Goal: Transaction & Acquisition: Purchase product/service

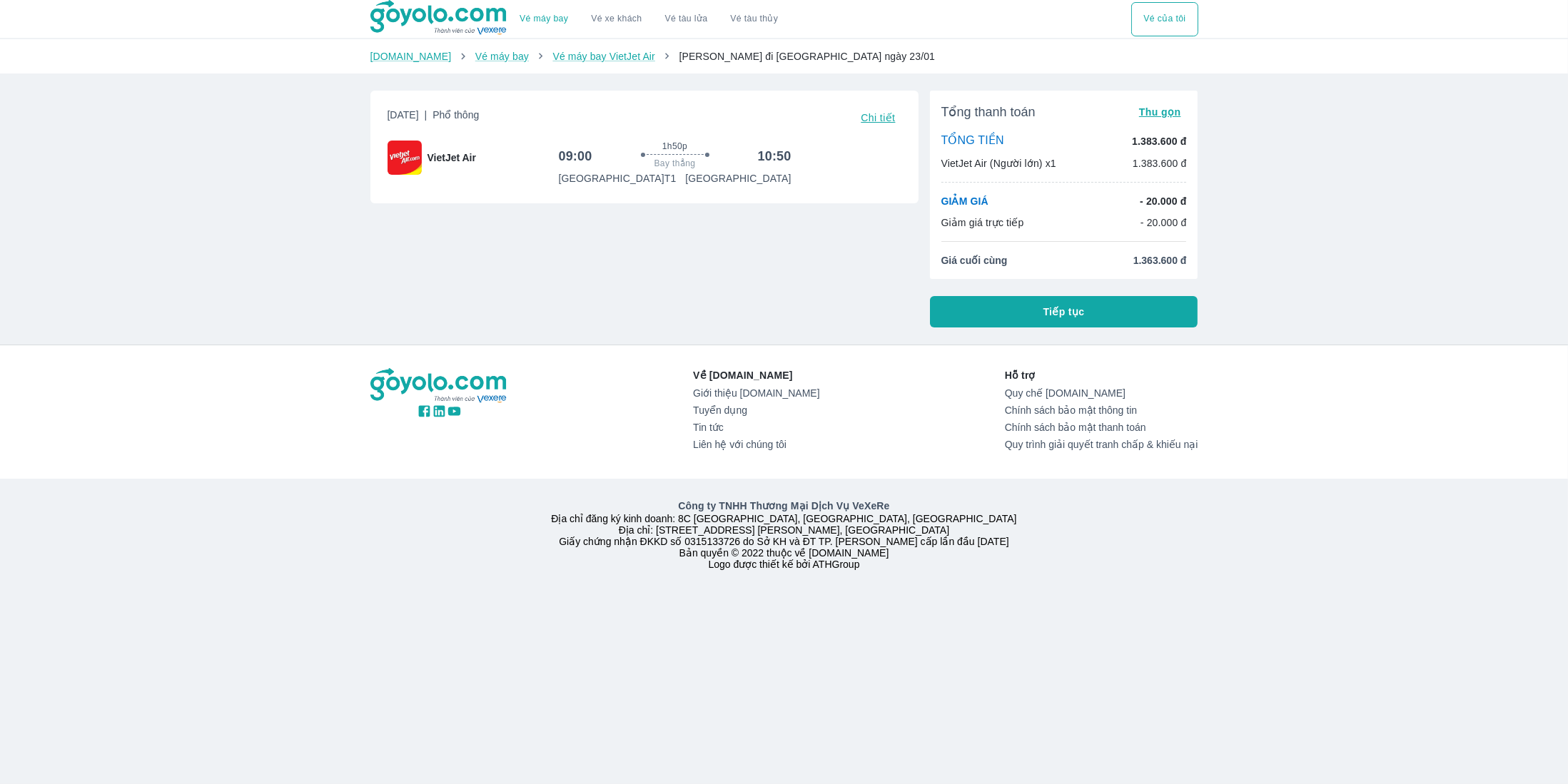
click at [1092, 308] on button "Tiếp tục" at bounding box center [1064, 312] width 268 height 31
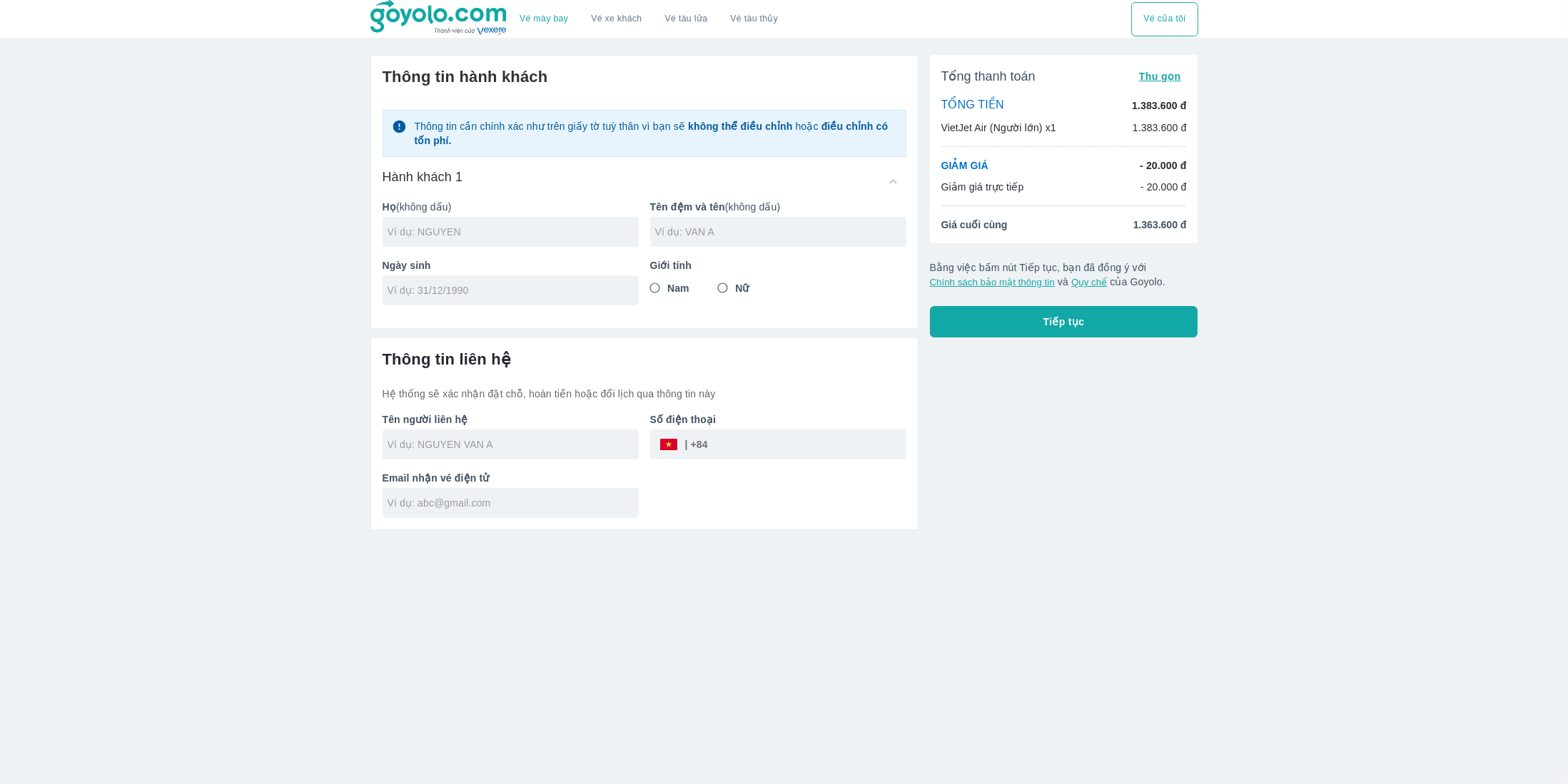
click at [445, 229] on input "text" at bounding box center [512, 232] width 251 height 14
type input "U"
type input "DUONG"
click at [708, 229] on input "text" at bounding box center [780, 232] width 251 height 14
type input "[PERSON_NAME]"
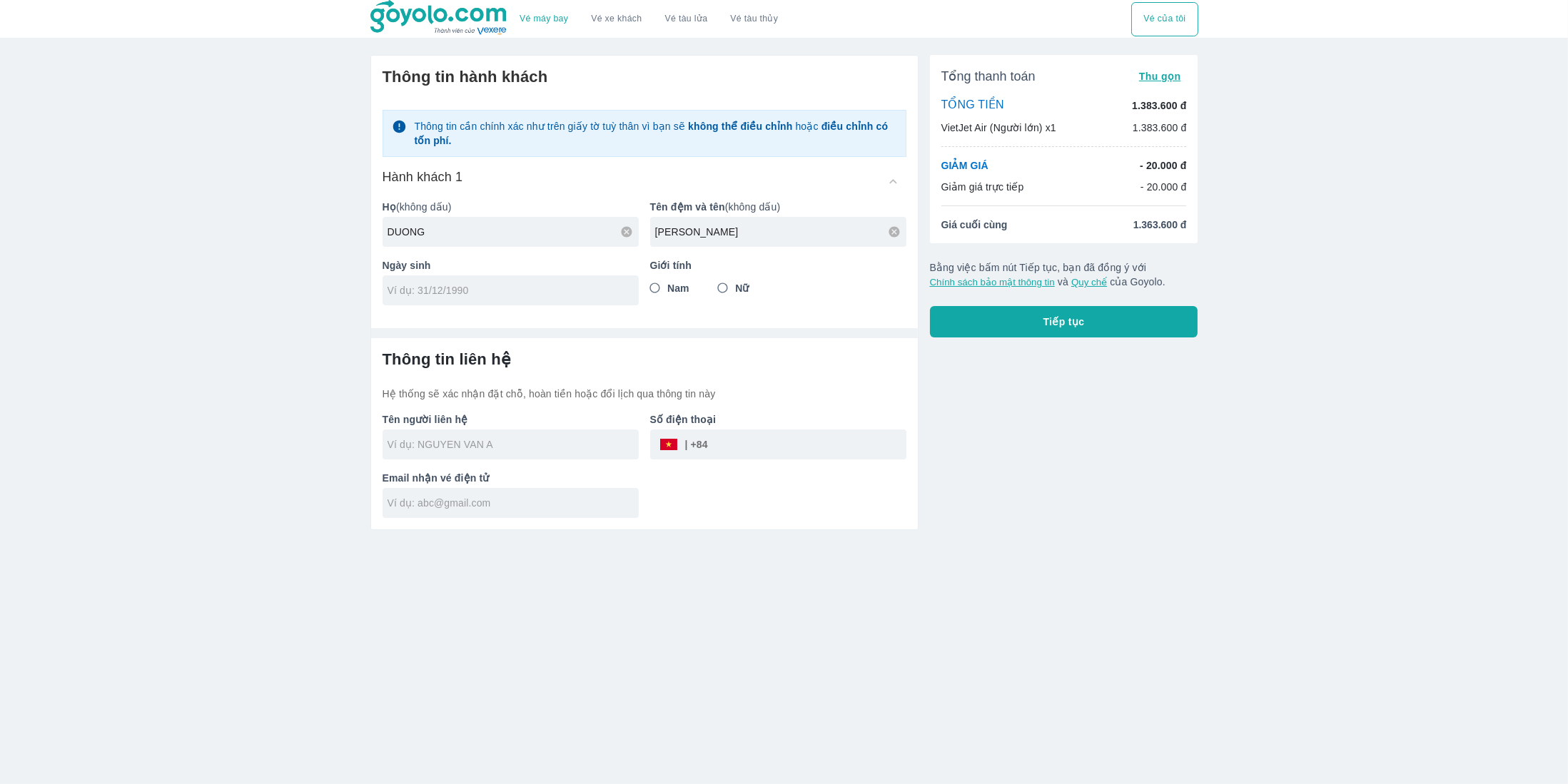
click at [518, 304] on div at bounding box center [511, 290] width 256 height 30
type input "[DATE]"
click at [666, 290] on input "Nam" at bounding box center [655, 288] width 26 height 26
radio input "true"
click at [458, 442] on input "text" at bounding box center [512, 444] width 251 height 14
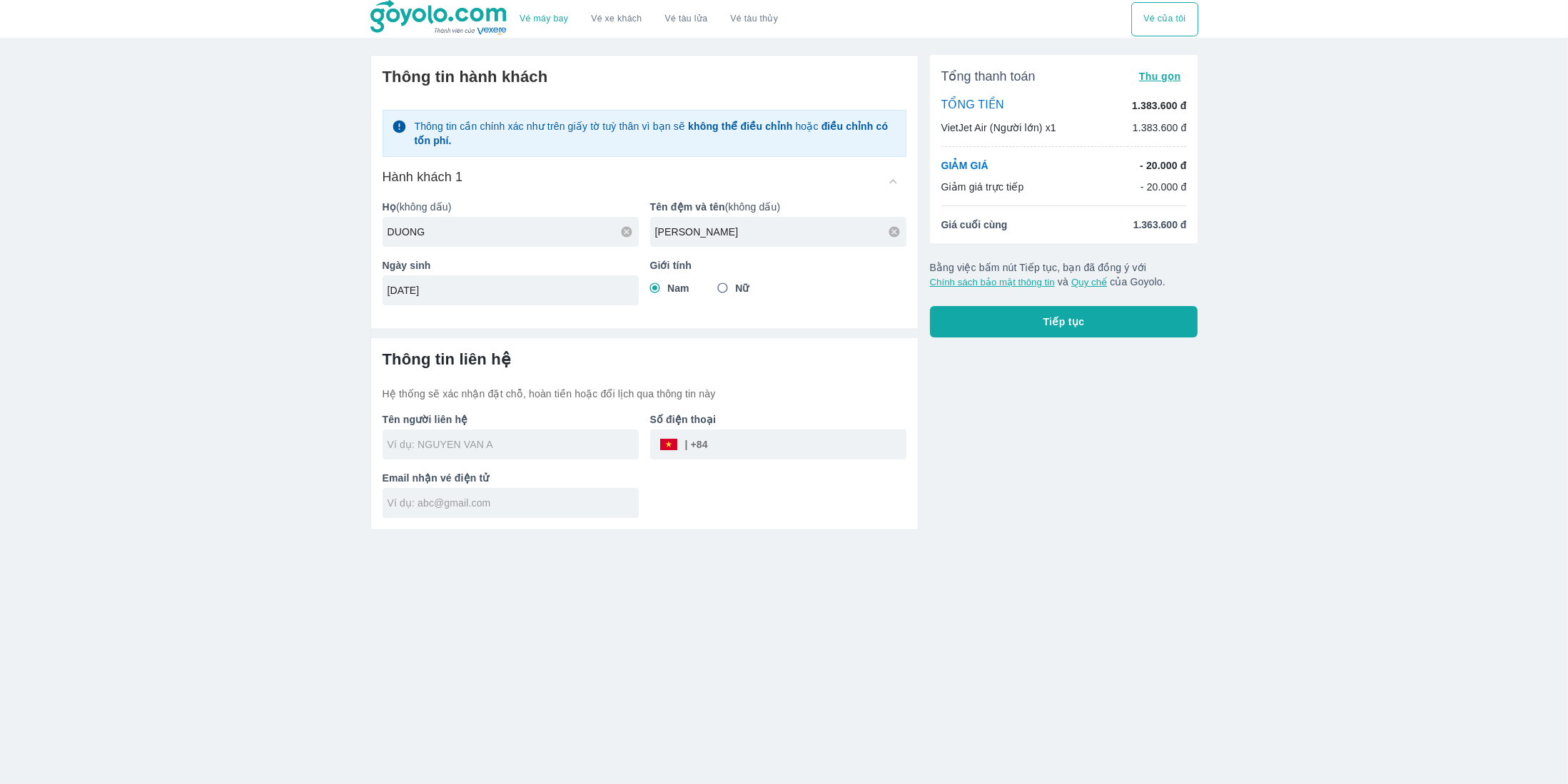
type input "DUONG [PERSON_NAME]"
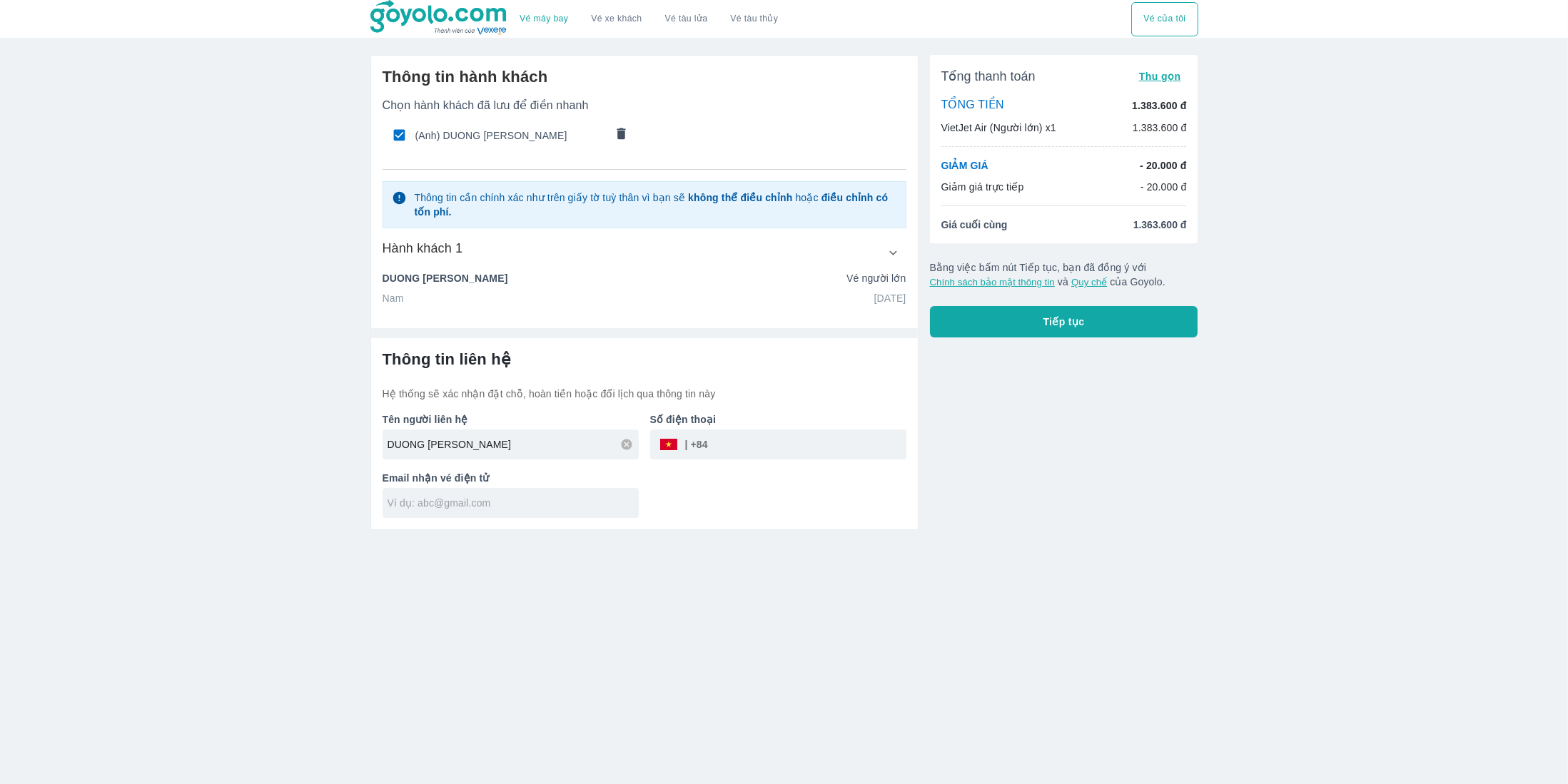
click at [543, 506] on input "text" at bounding box center [512, 503] width 251 height 14
type input "[EMAIL_ADDRESS][DOMAIN_NAME]"
click at [817, 449] on input "tel" at bounding box center [807, 444] width 198 height 34
type input "0398437053"
click at [1095, 337] on button "Tiếp tục" at bounding box center [1064, 322] width 268 height 31
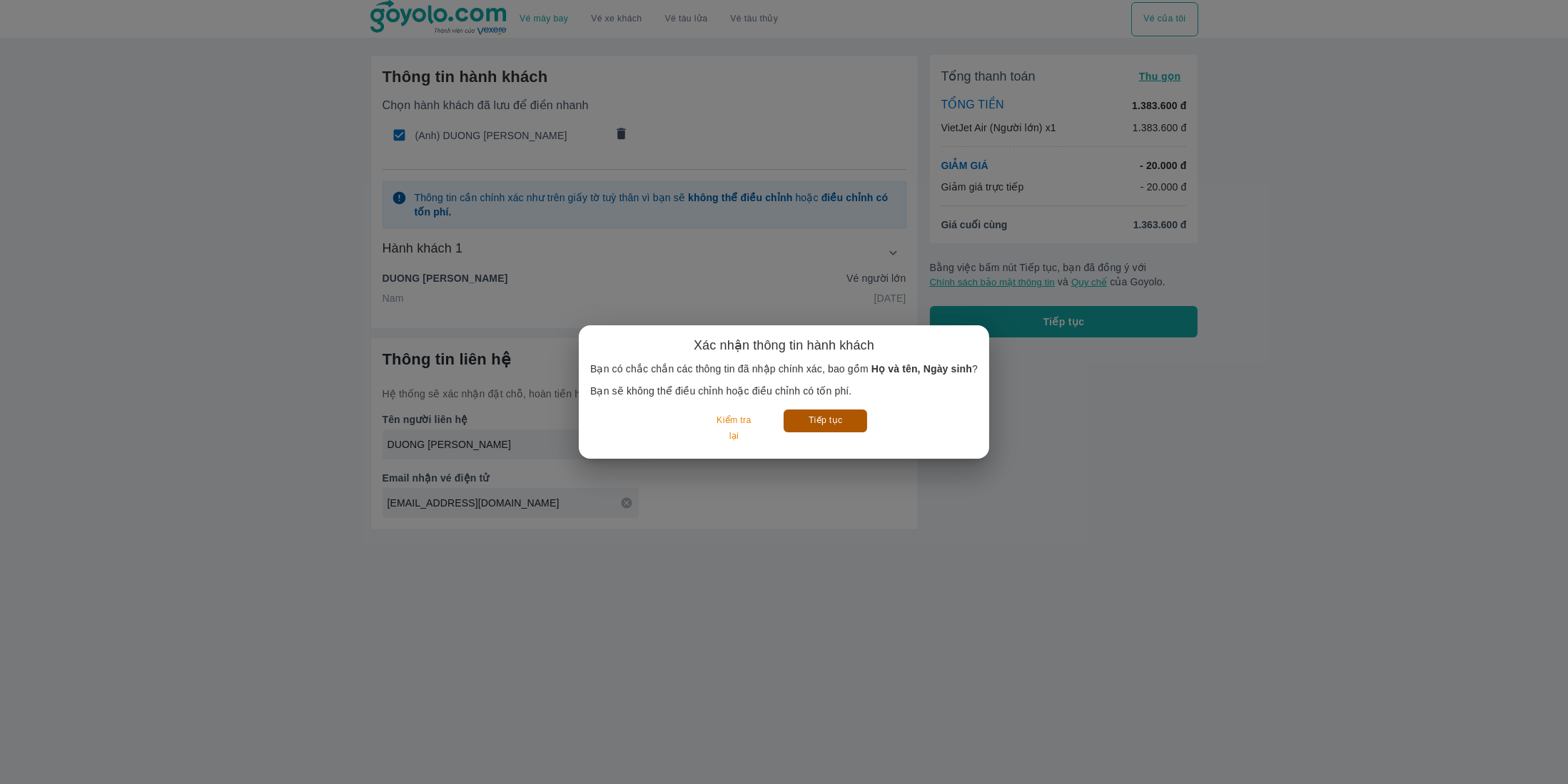
click at [817, 421] on button "Tiếp tục" at bounding box center [825, 421] width 84 height 22
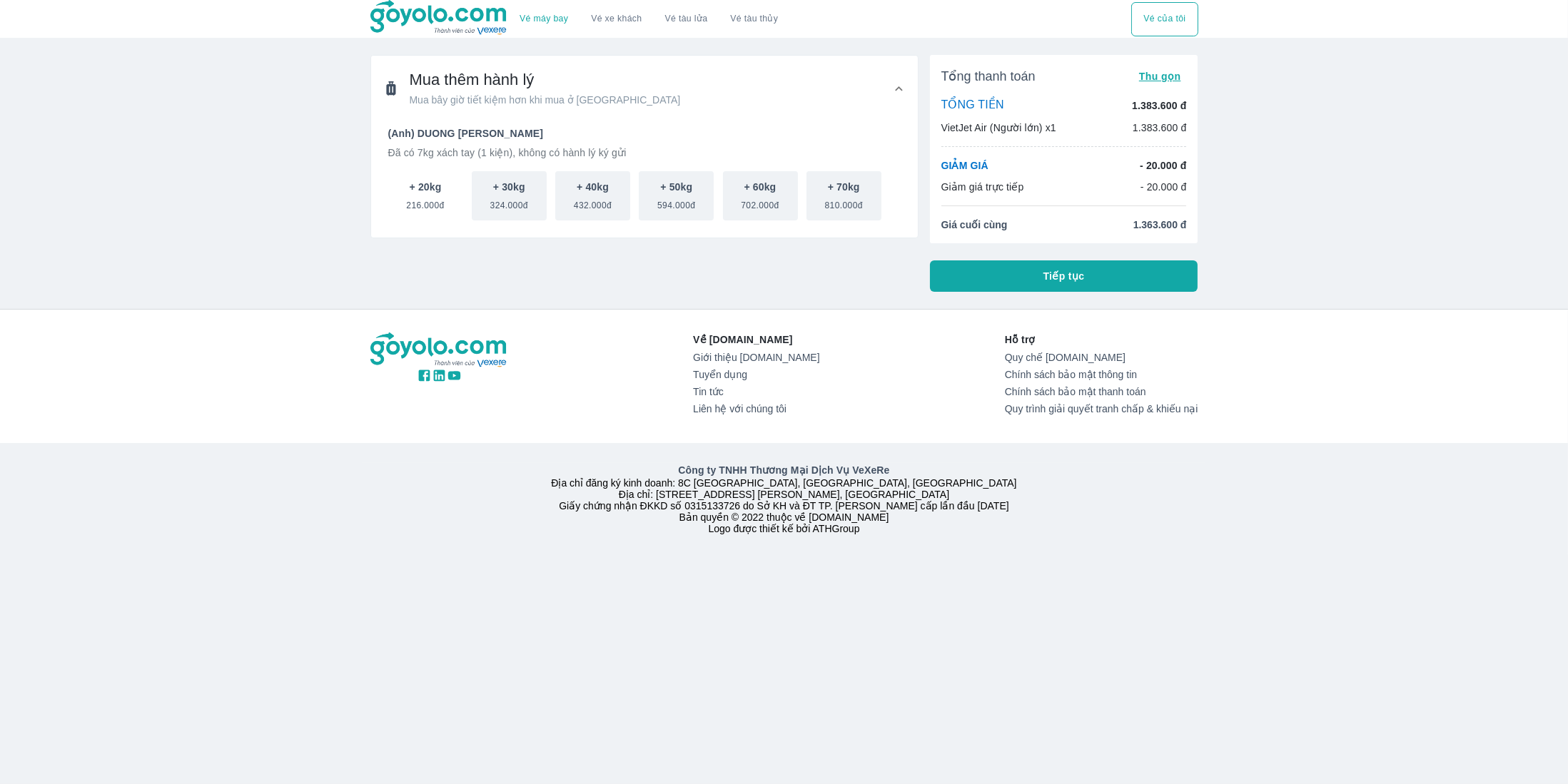
click at [394, 189] on button "+ 20kg 216.000đ" at bounding box center [425, 195] width 75 height 50
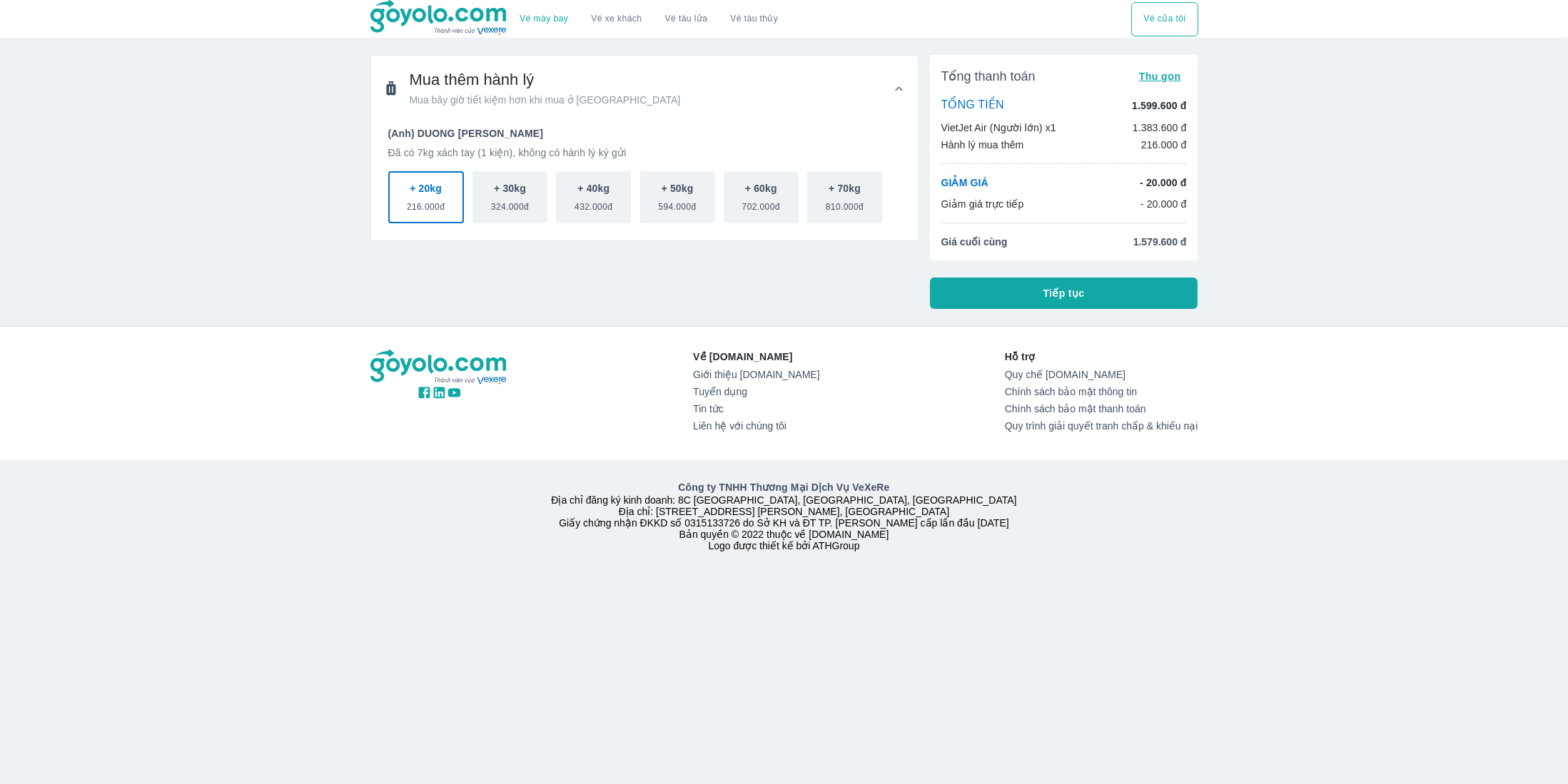
click at [1063, 296] on span "Tiếp tục" at bounding box center [1064, 293] width 41 height 14
click at [1065, 281] on button "Tiếp tục" at bounding box center [1064, 293] width 268 height 31
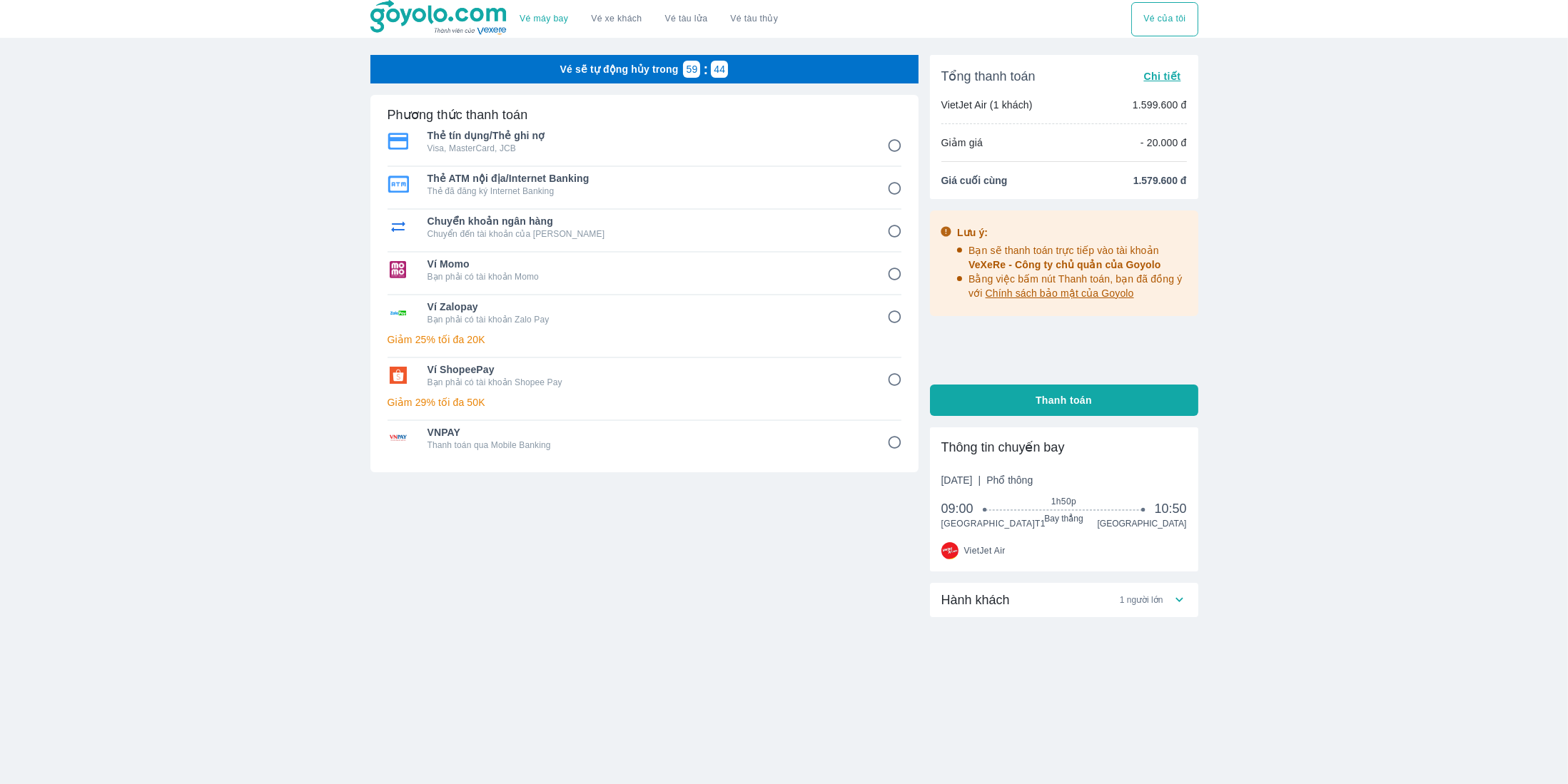
click at [896, 372] on input "6" at bounding box center [894, 380] width 28 height 28
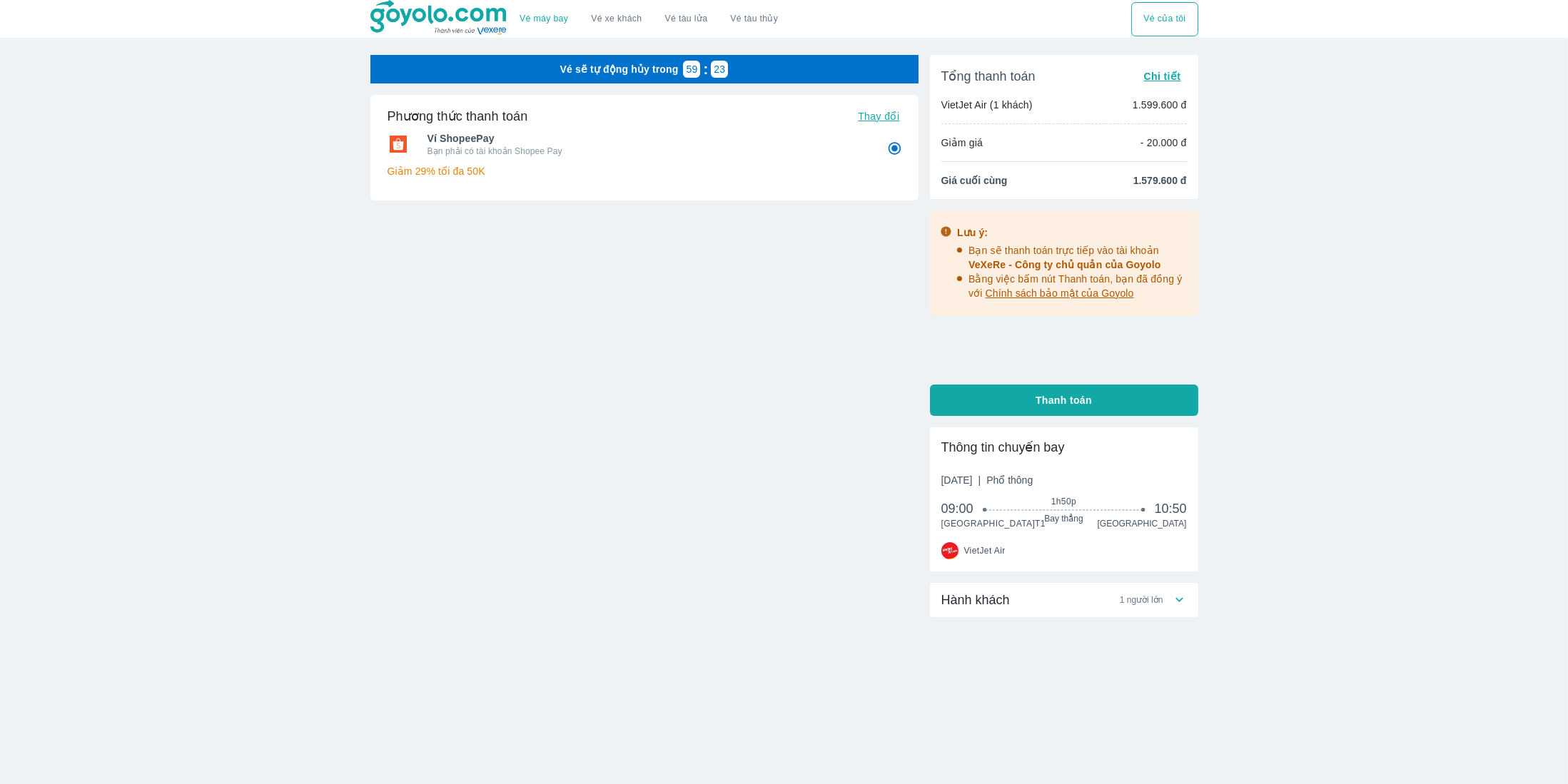
click at [1177, 607] on icon at bounding box center [1179, 600] width 15 height 15
click at [1090, 405] on button "Thanh toán" at bounding box center [1058, 401] width 268 height 31
radio input "true"
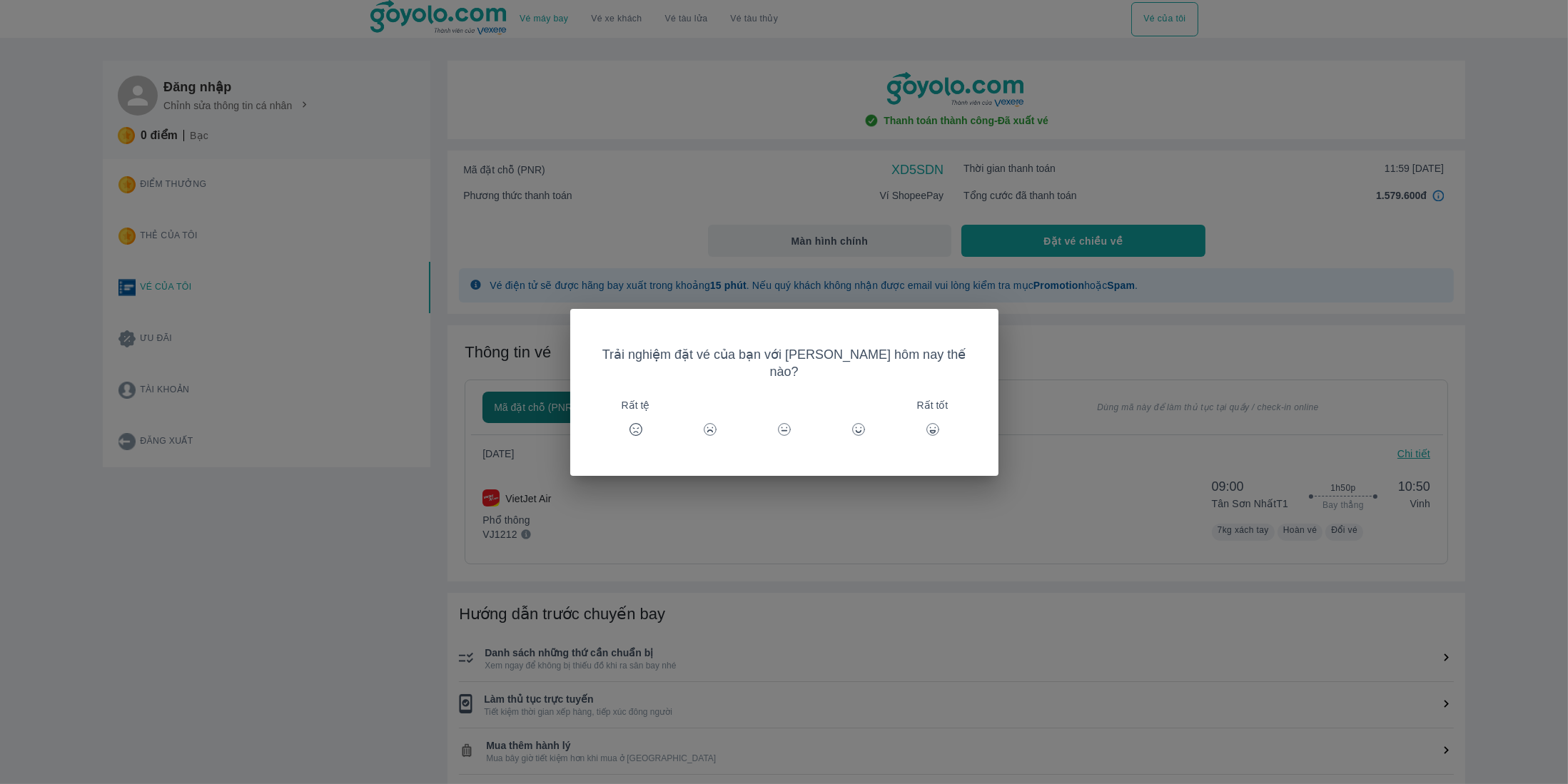
click at [1136, 533] on div "Trải nghiệm đặt vé của bạn với Goyolo hôm nay thế nào? Rất tệ Rất tốt" at bounding box center [784, 392] width 1568 height 784
